Goal: Information Seeking & Learning: Find specific fact

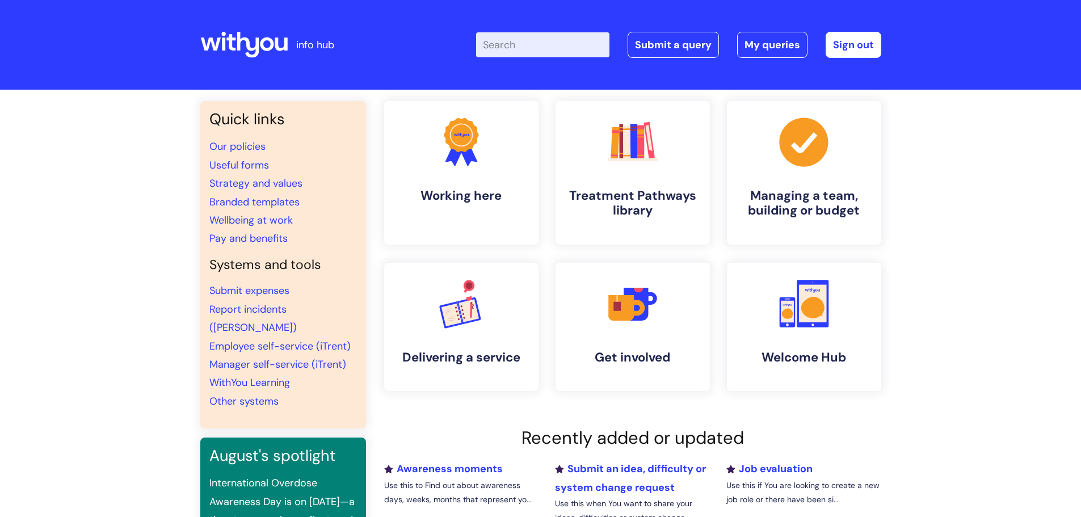
click at [561, 45] on input "Enter your search term here..." at bounding box center [542, 44] width 133 height 25
type input "i"
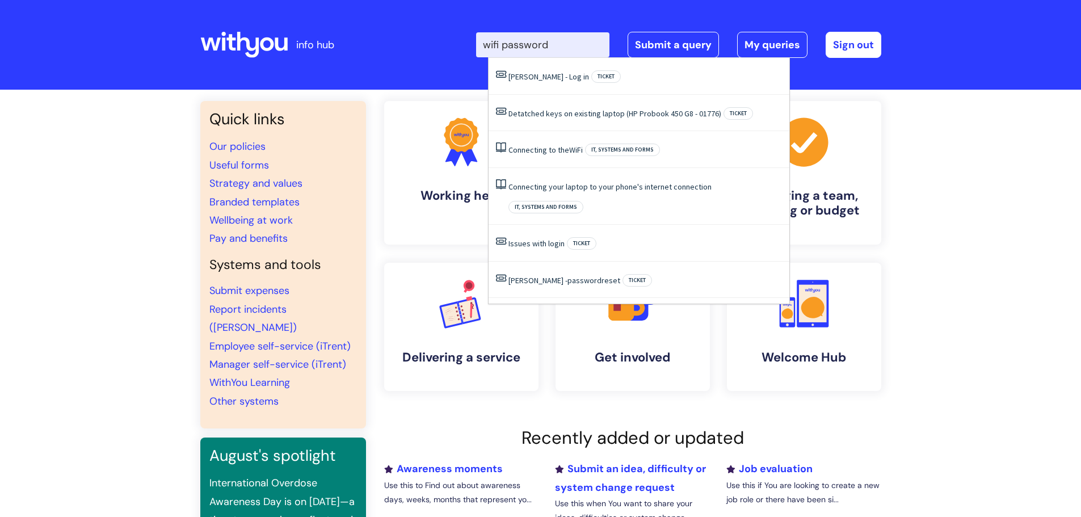
type input "wifi password"
click button "Search" at bounding box center [0, 0] width 0 height 0
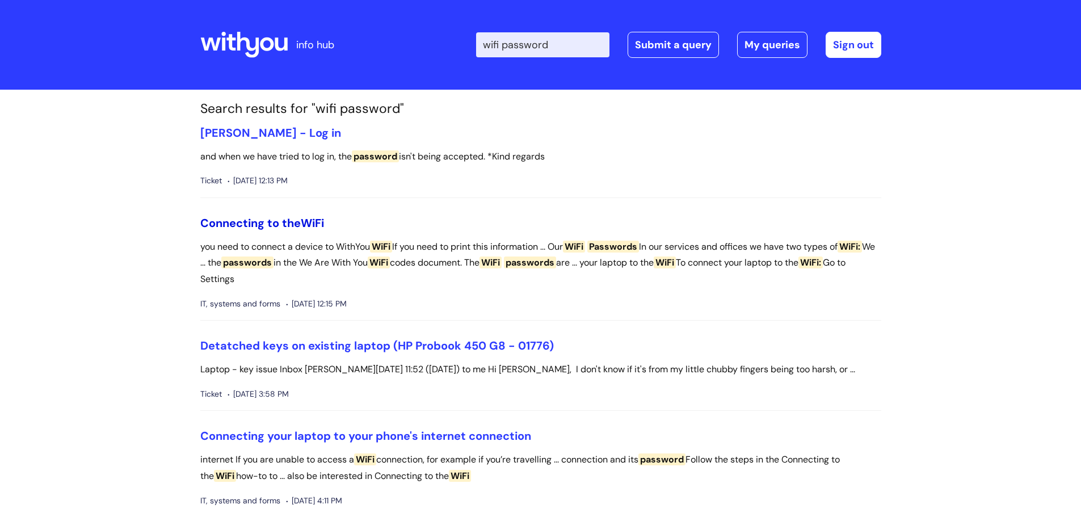
click at [276, 224] on link "Connecting to the WiFi" at bounding box center [262, 223] width 124 height 15
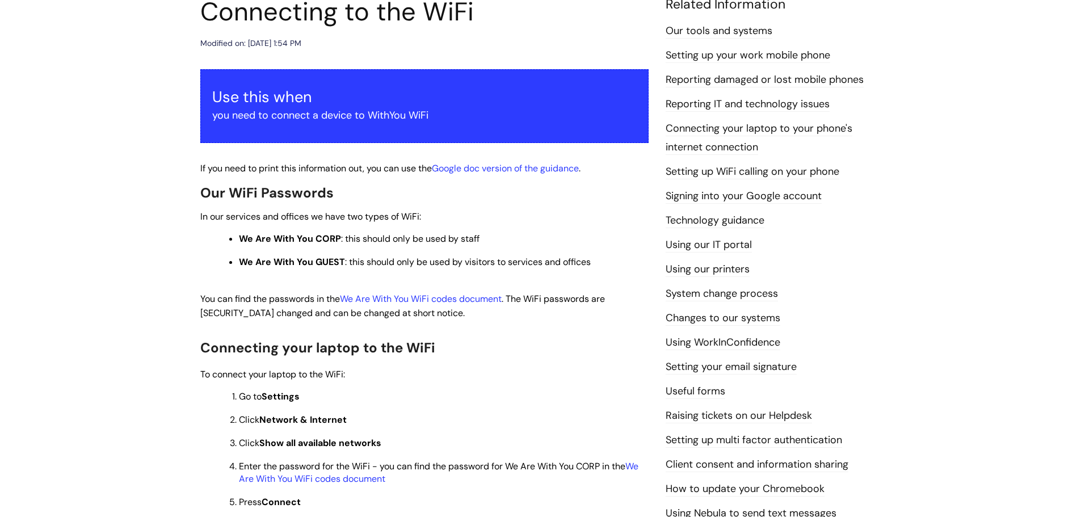
scroll to position [250, 0]
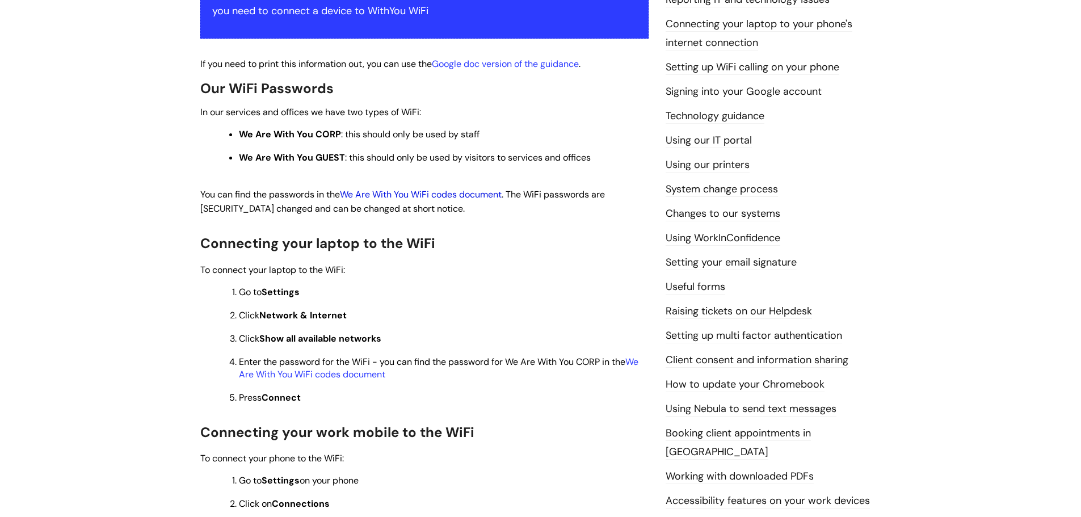
click at [480, 195] on link "We Are With You WiFi codes document" at bounding box center [421, 194] width 162 height 12
